Goal: Task Accomplishment & Management: Manage account settings

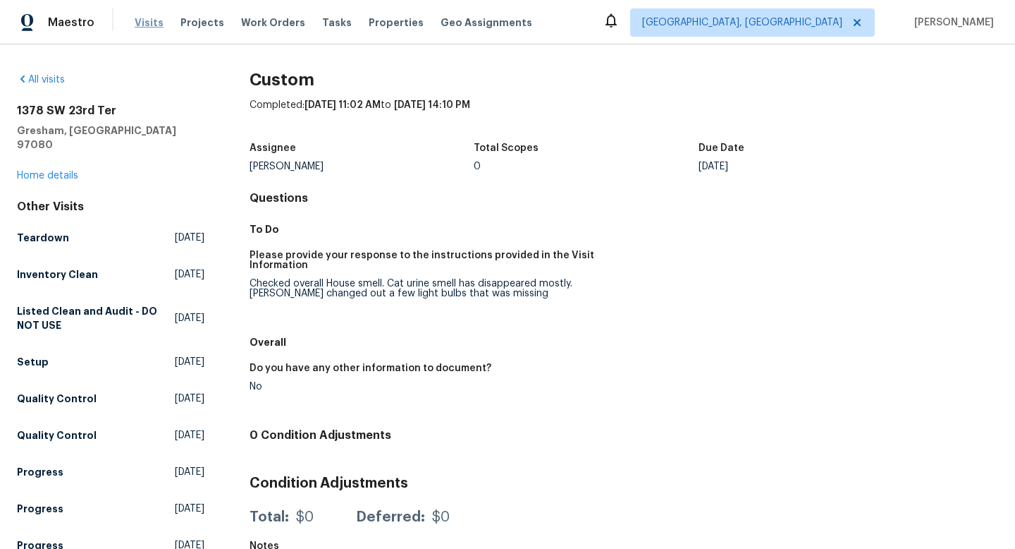
click at [143, 23] on span "Visits" at bounding box center [149, 23] width 29 height 14
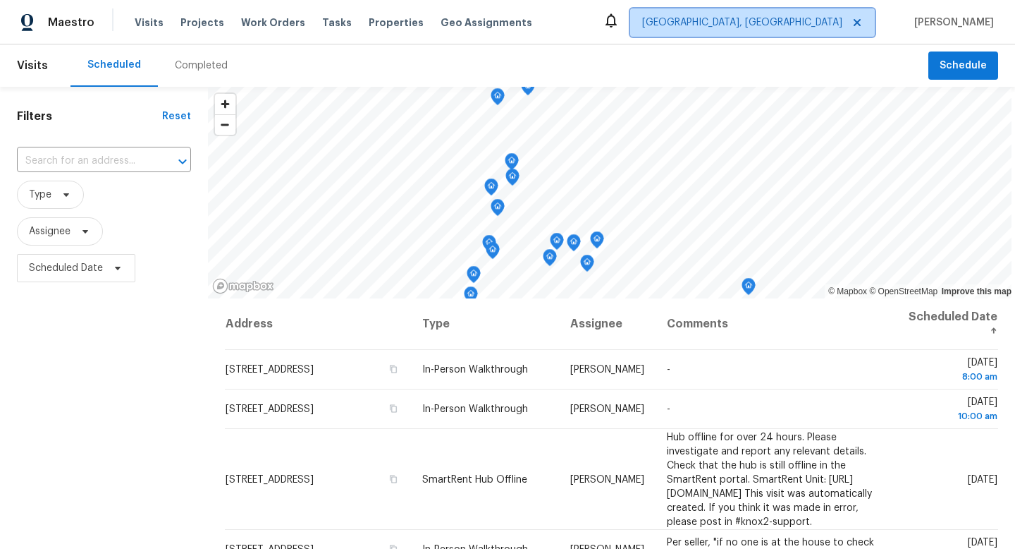
click at [835, 32] on span "[GEOGRAPHIC_DATA], [GEOGRAPHIC_DATA]" at bounding box center [752, 22] width 245 height 28
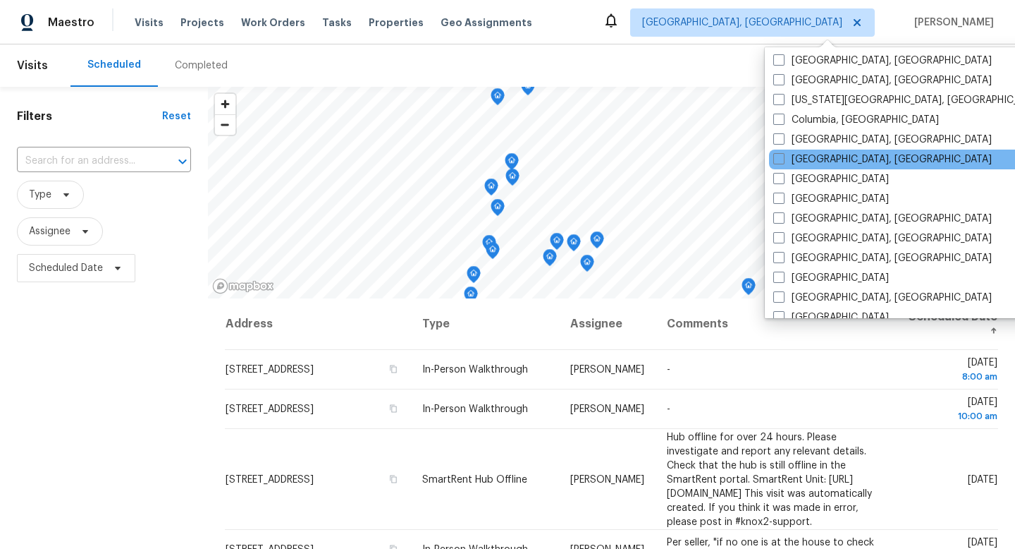
scroll to position [258, 0]
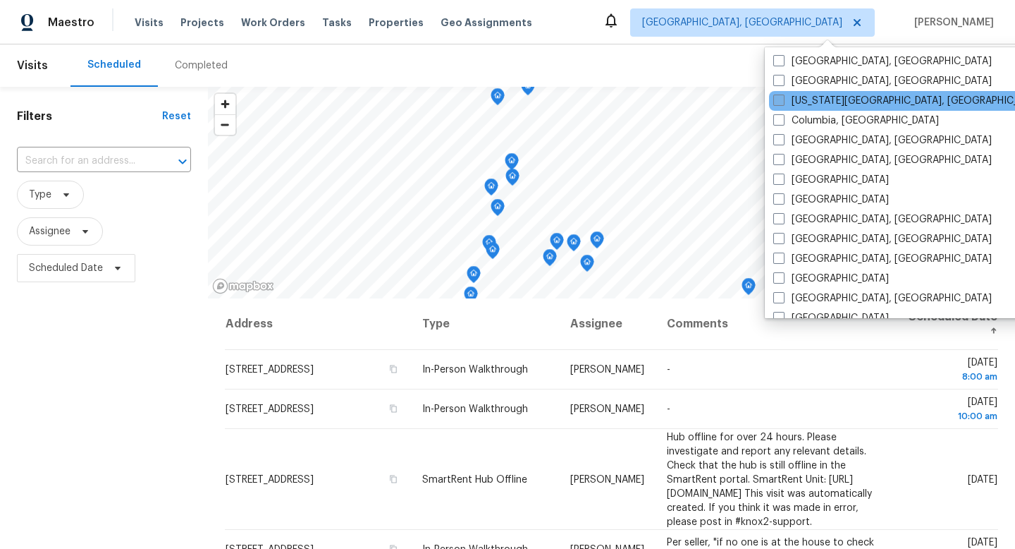
click at [781, 94] on span at bounding box center [779, 99] width 11 height 11
click at [781, 94] on input "[US_STATE][GEOGRAPHIC_DATA], [GEOGRAPHIC_DATA]" at bounding box center [778, 98] width 9 height 9
checkbox input "true"
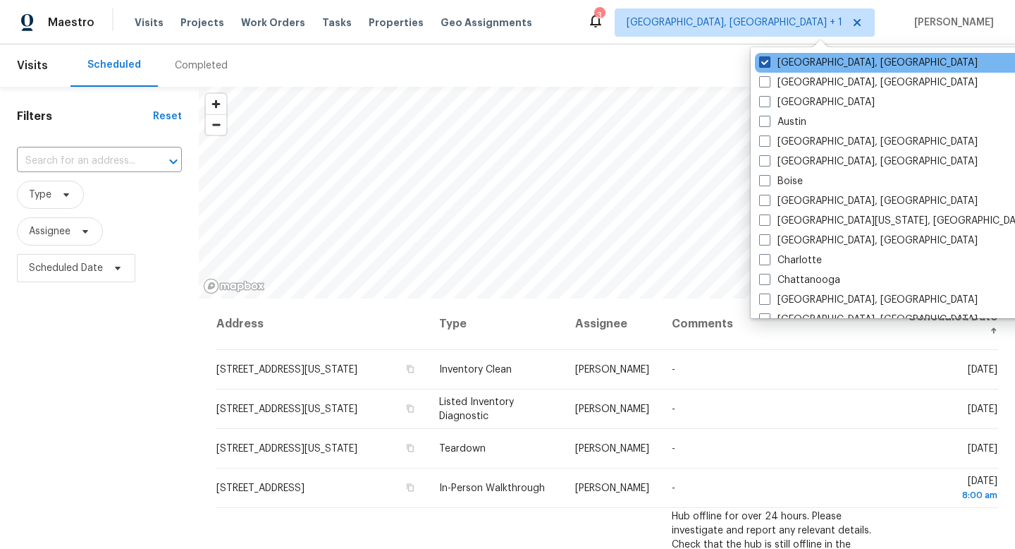
click at [763, 64] on span at bounding box center [764, 61] width 11 height 11
click at [763, 64] on input "[GEOGRAPHIC_DATA], [GEOGRAPHIC_DATA]" at bounding box center [763, 60] width 9 height 9
checkbox input "false"
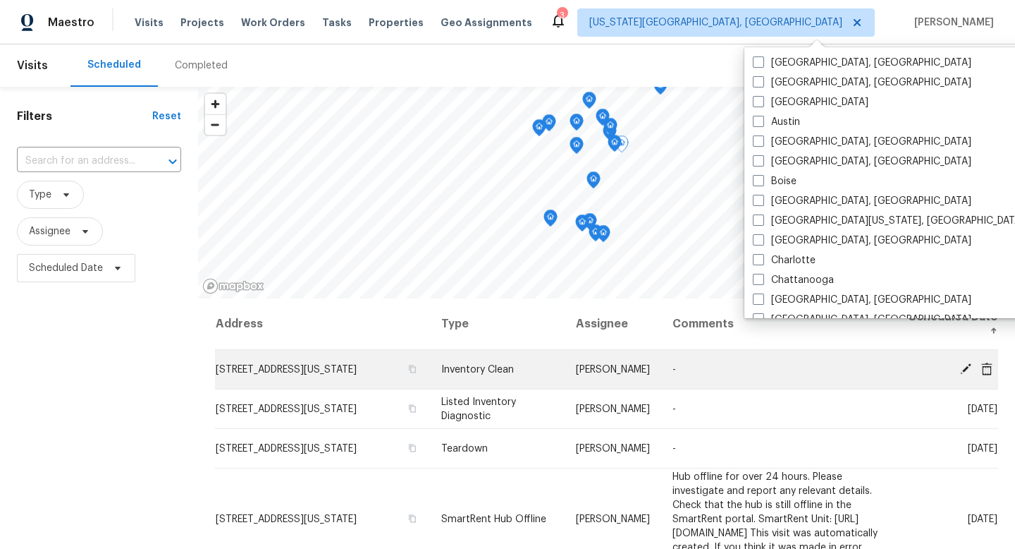
click at [966, 367] on icon at bounding box center [965, 367] width 11 height 11
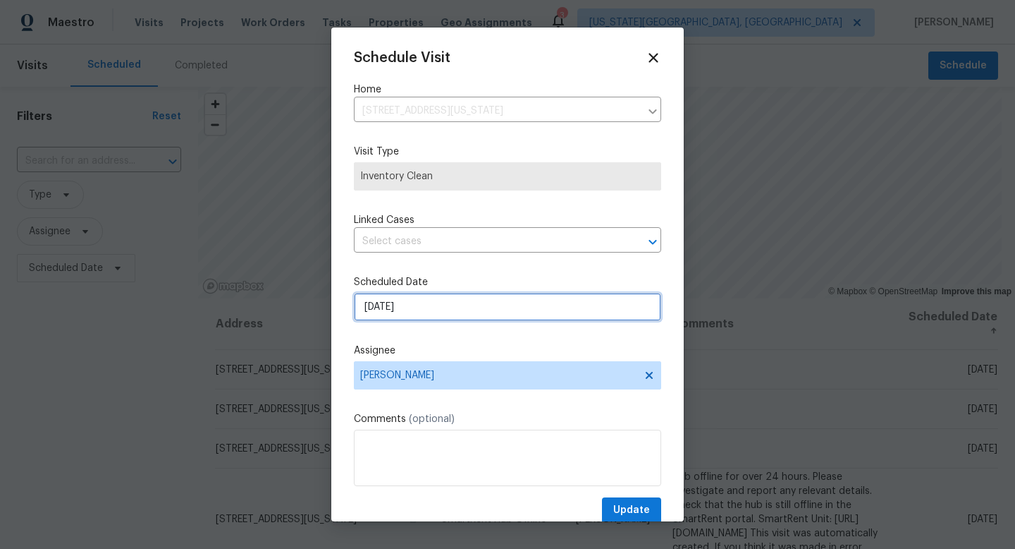
click at [426, 308] on input "[DATE]" at bounding box center [507, 307] width 307 height 28
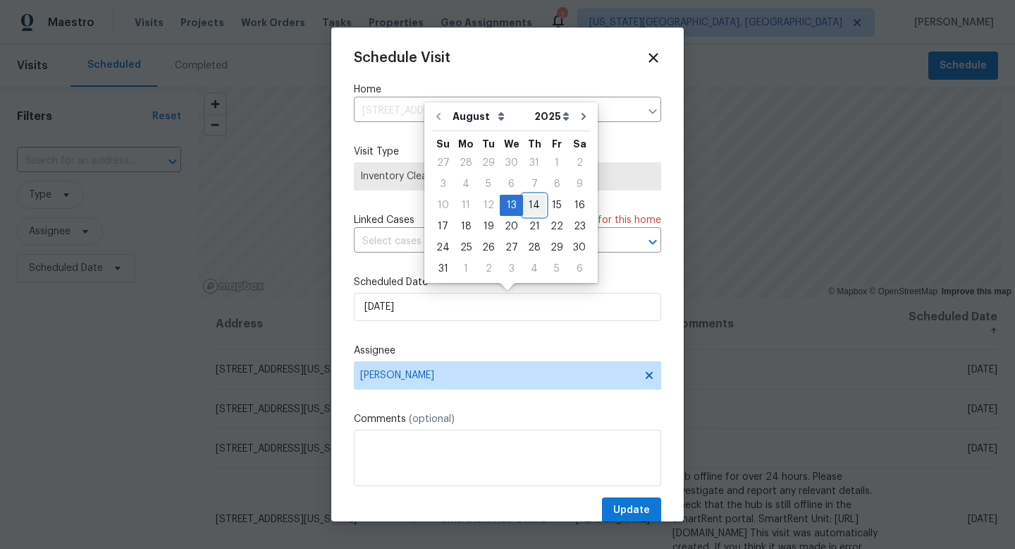
click at [529, 206] on div "14" at bounding box center [534, 205] width 23 height 20
type input "[DATE]"
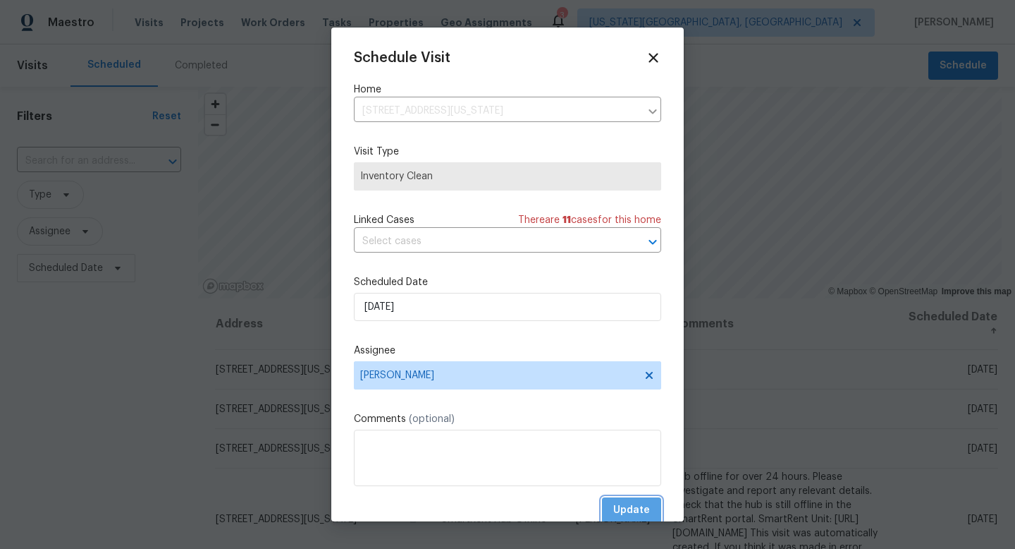
click at [631, 505] on span "Update" at bounding box center [631, 510] width 37 height 18
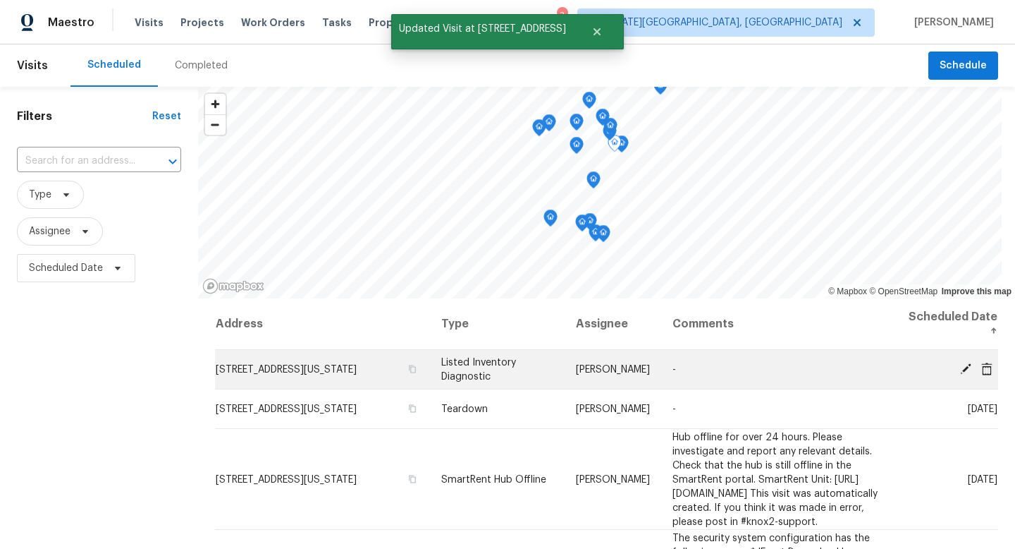
click at [967, 364] on icon at bounding box center [966, 368] width 13 height 13
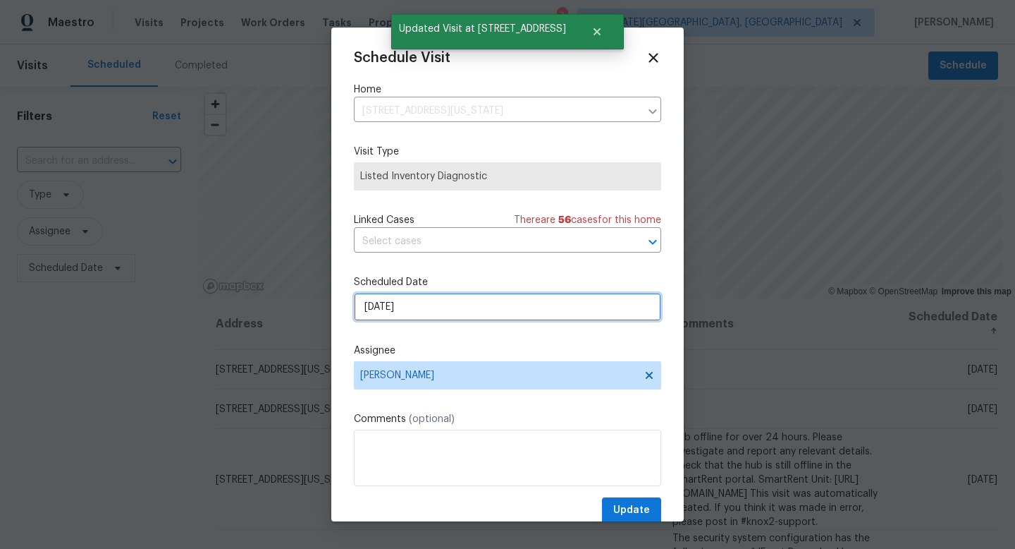
click at [477, 311] on input "[DATE]" at bounding box center [507, 307] width 307 height 28
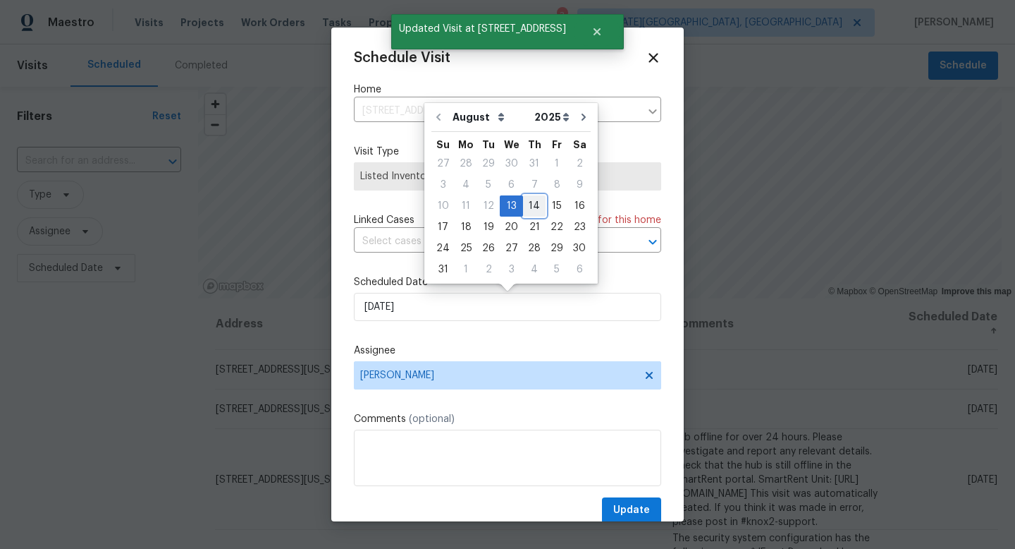
click at [533, 202] on div "14" at bounding box center [534, 206] width 23 height 20
type input "[DATE]"
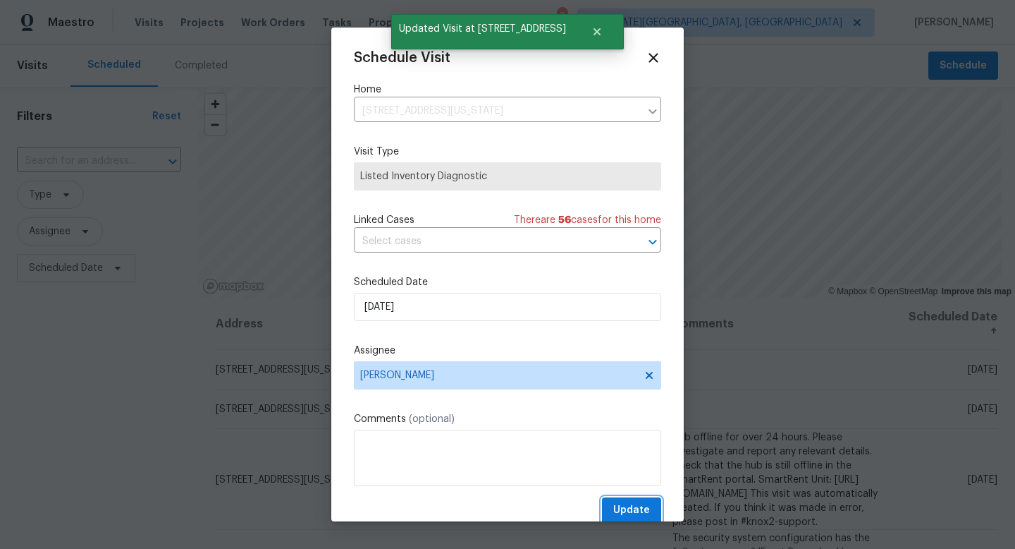
click at [631, 511] on span "Update" at bounding box center [631, 510] width 37 height 18
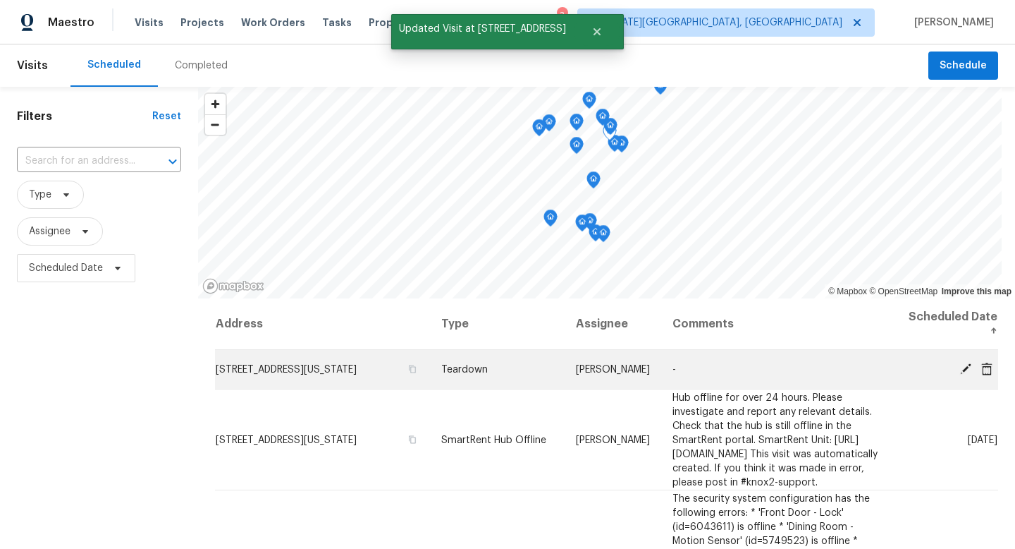
click at [960, 372] on icon at bounding box center [966, 368] width 13 height 13
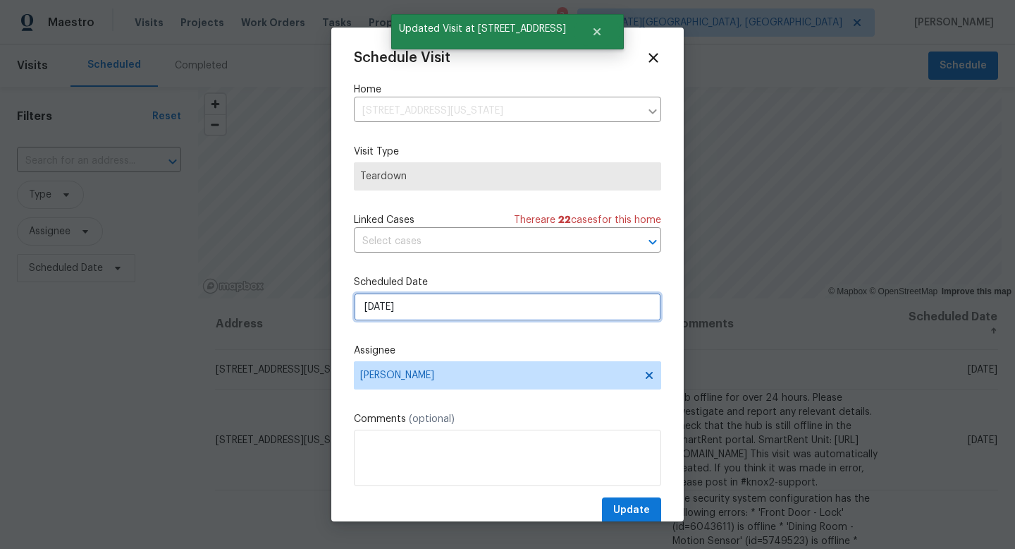
click at [458, 309] on input "[DATE]" at bounding box center [507, 307] width 307 height 28
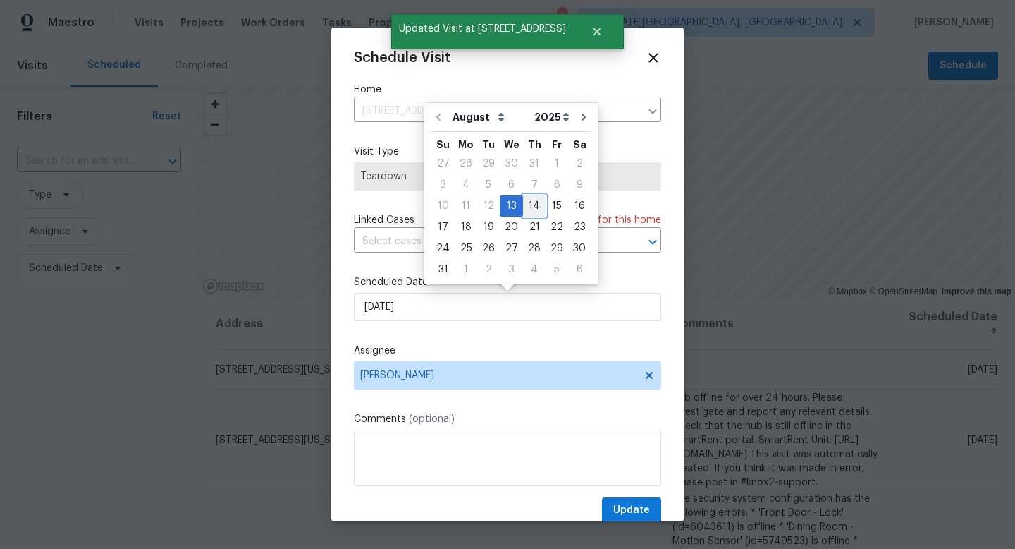
click at [527, 208] on div "14" at bounding box center [534, 206] width 23 height 20
type input "[DATE]"
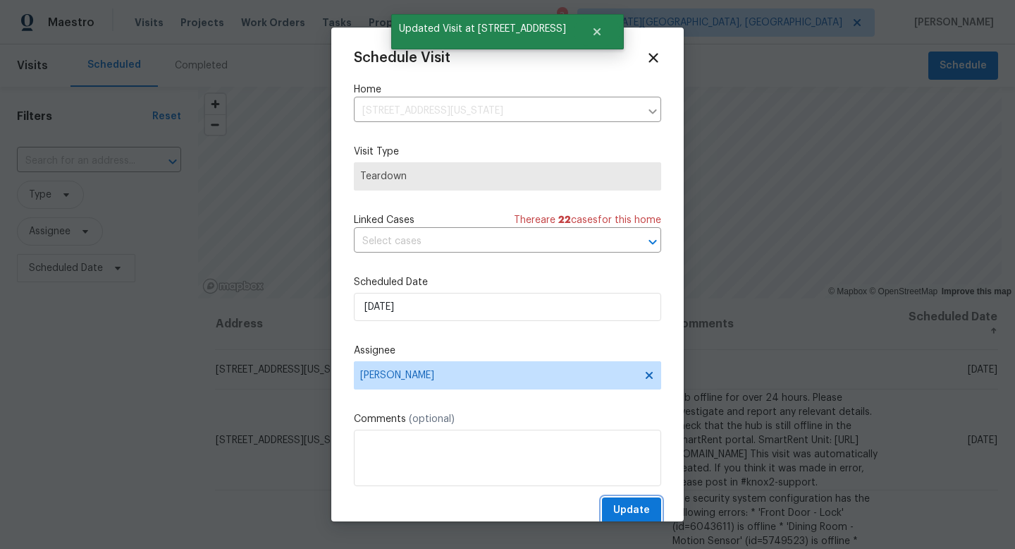
click at [633, 510] on span "Update" at bounding box center [631, 510] width 37 height 18
